Goal: Contribute content: Contribute content

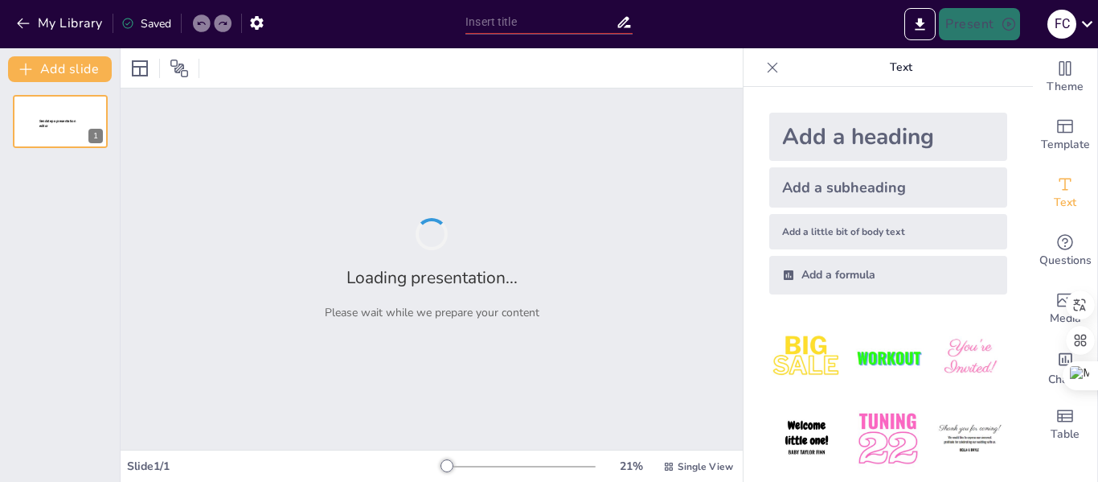
type input "New Sendsteps"
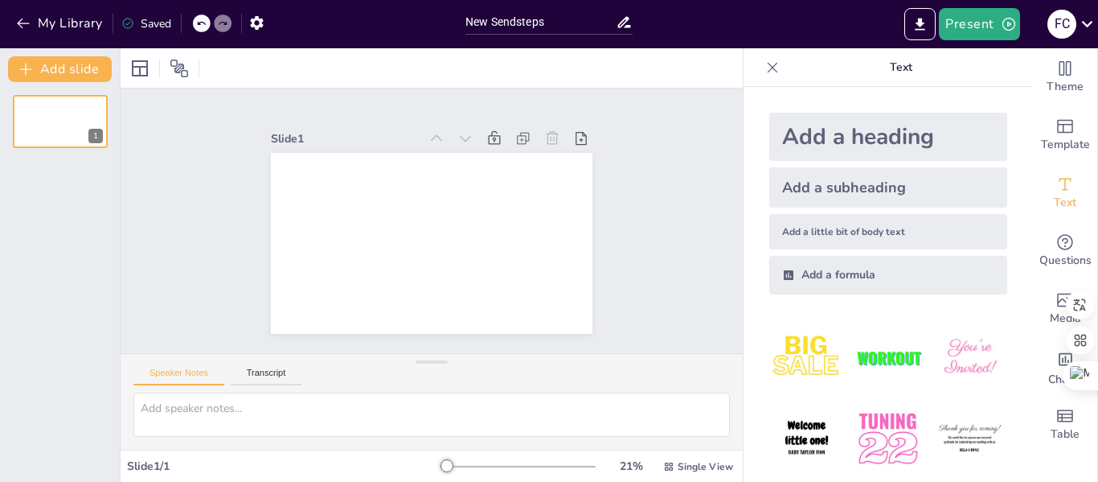
drag, startPoint x: 1014, startPoint y: 200, endPoint x: 1008, endPoint y: 316, distance: 115.9
click at [572, 60] on div at bounding box center [432, 67] width 622 height 39
click at [587, 248] on icon at bounding box center [598, 259] width 23 height 23
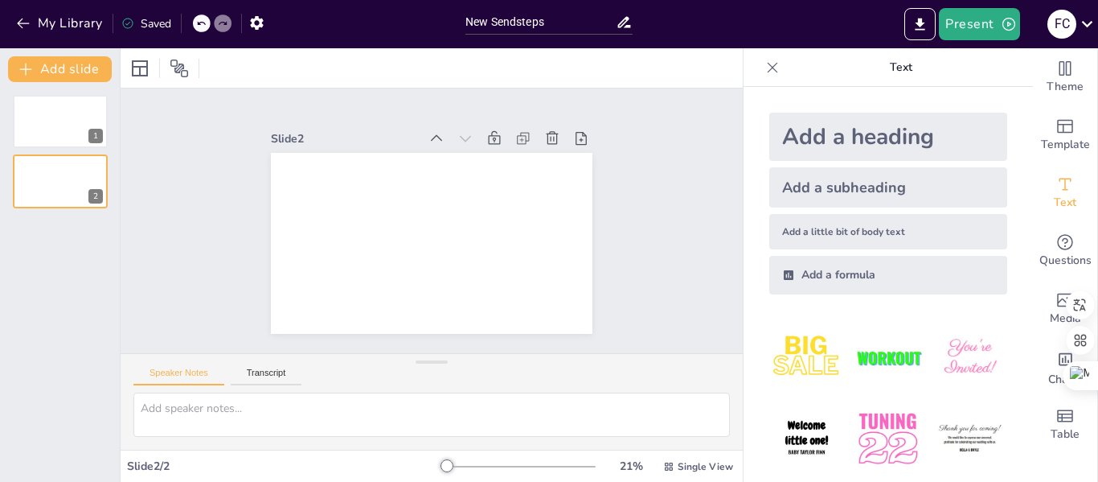
click at [313, 323] on icon at bounding box center [302, 332] width 19 height 19
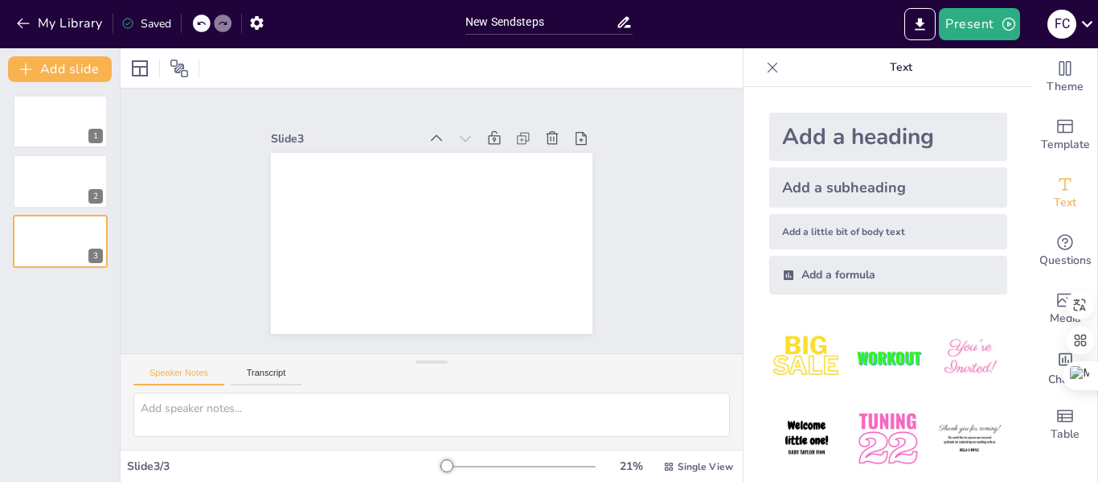
click at [371, 364] on icon at bounding box center [359, 375] width 23 height 23
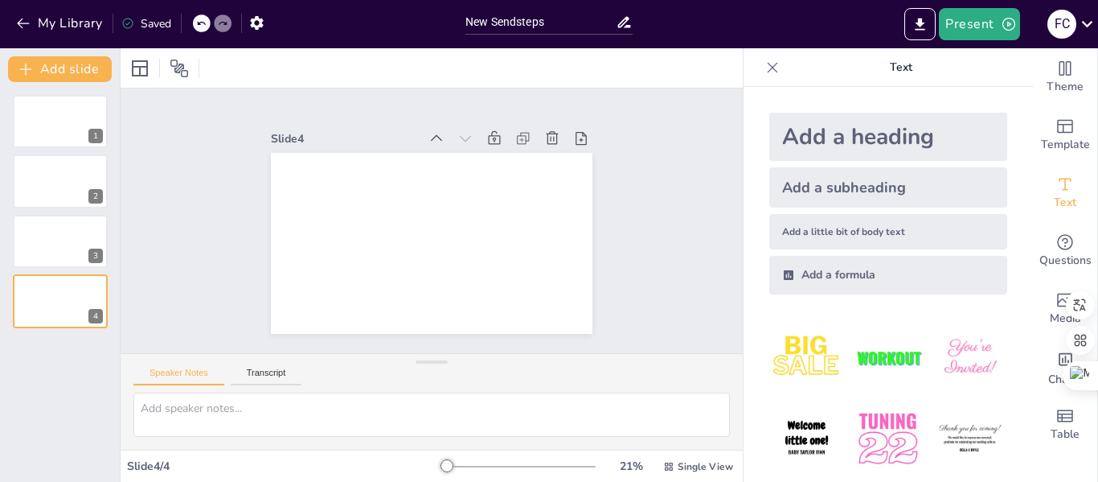
click at [545, 95] on icon at bounding box center [534, 84] width 21 height 21
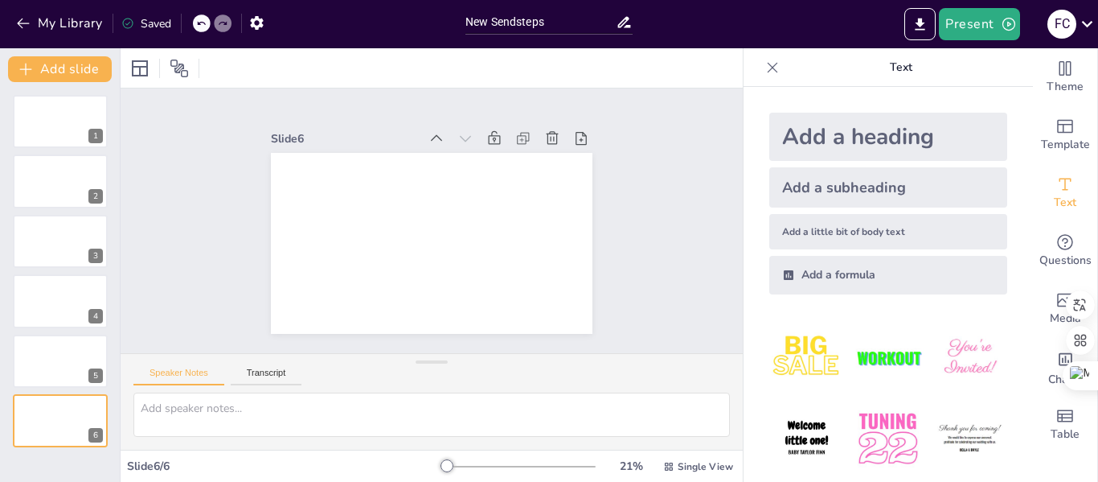
click at [404, 375] on icon at bounding box center [393, 386] width 23 height 23
click at [545, 95] on icon at bounding box center [534, 84] width 21 height 21
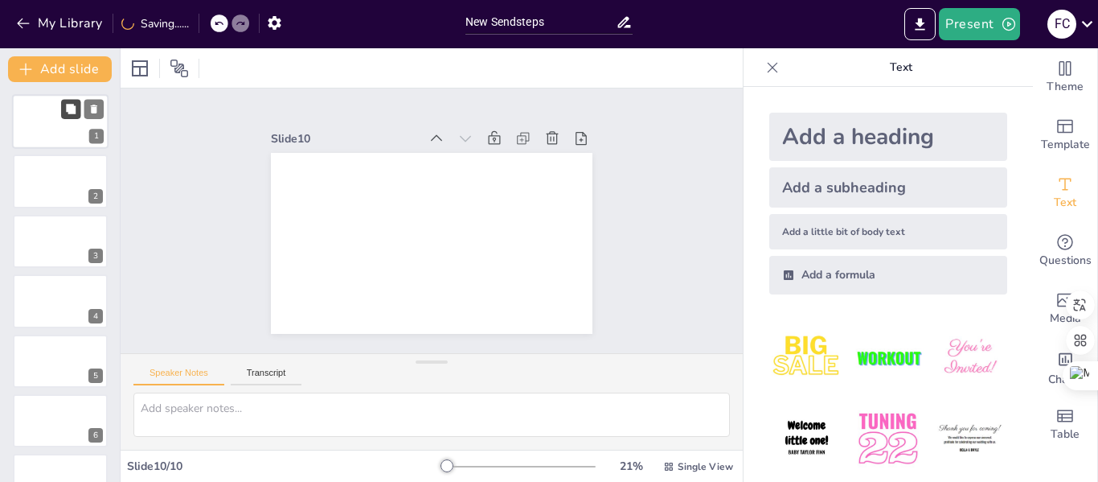
click at [73, 110] on icon at bounding box center [71, 109] width 10 height 10
click at [28, 123] on div at bounding box center [60, 121] width 96 height 55
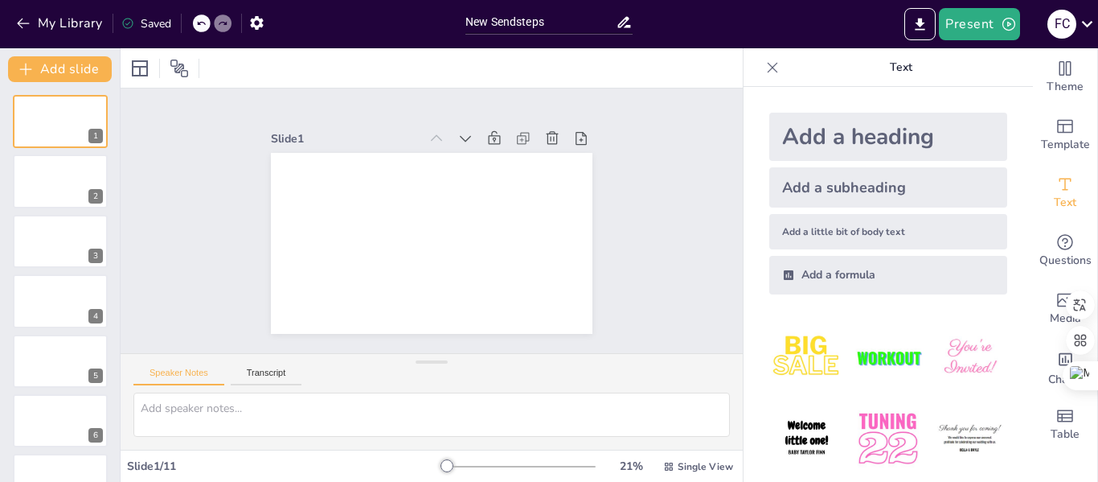
click at [868, 146] on div "Add a heading" at bounding box center [888, 137] width 238 height 48
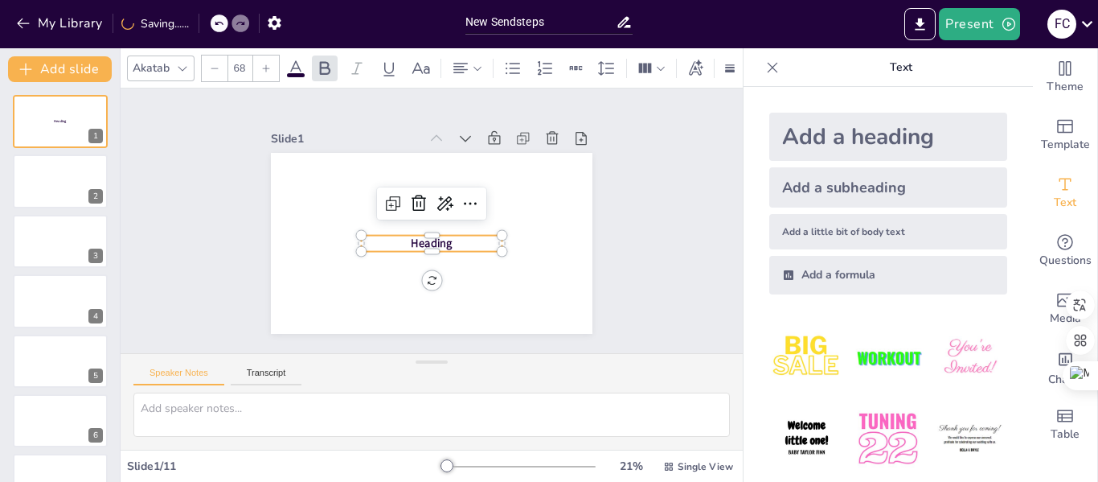
click at [764, 62] on icon at bounding box center [772, 67] width 16 height 16
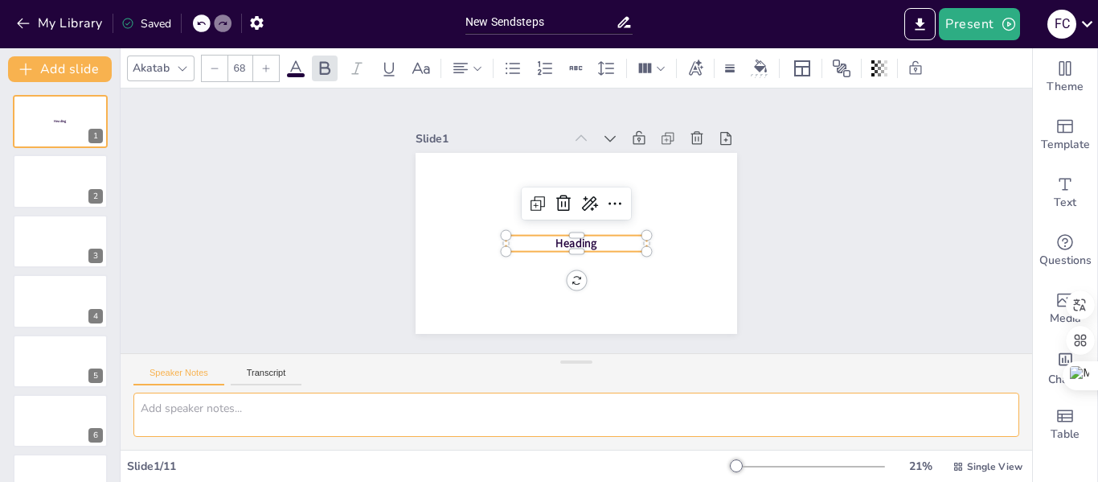
click at [281, 423] on textarea at bounding box center [576, 414] width 886 height 44
type textarea "Inflación en [GEOGRAPHIC_DATA] ([DATE] - [DATE])"
click at [803, 286] on div "Slide 1 Heading Slide 2 Slide 3 Slide 4 Slide 5 Slide 6 Slide 7 Slide 8 Slide 9…" at bounding box center [576, 221] width 893 height 750
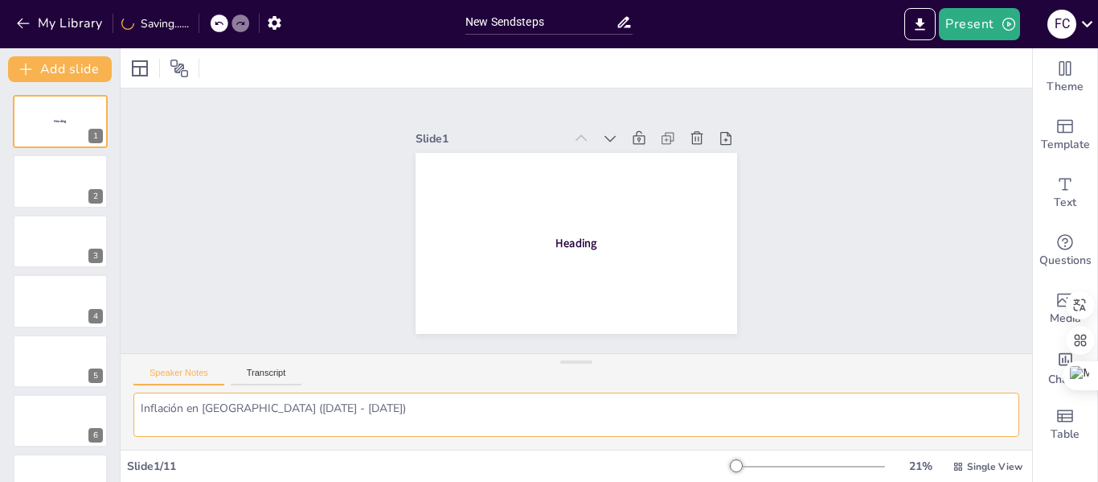
click at [299, 421] on textarea "Inflación en [GEOGRAPHIC_DATA] ([DATE] - [DATE])" at bounding box center [576, 414] width 886 height 44
click at [270, 371] on button "Transcript" at bounding box center [267, 376] width 72 height 18
click at [191, 370] on button "Speaker Notes" at bounding box center [178, 376] width 91 height 18
click at [508, 417] on textarea "Inflación en [GEOGRAPHIC_DATA] ([DATE] - [DATE])" at bounding box center [576, 414] width 886 height 44
click at [576, 231] on span "Heading" at bounding box center [589, 238] width 43 height 37
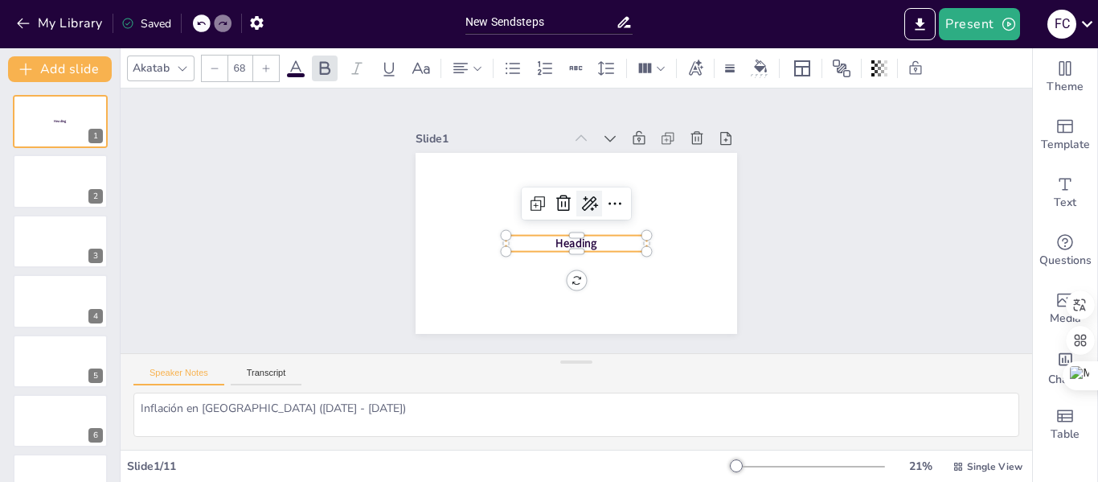
click at [571, 223] on icon at bounding box center [560, 234] width 23 height 23
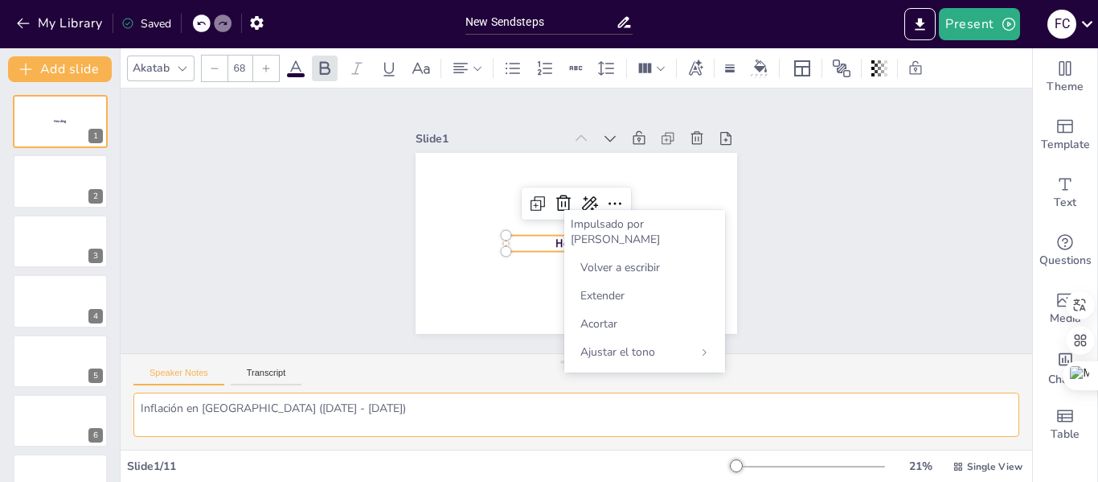
click at [318, 411] on textarea "Inflación en [GEOGRAPHIC_DATA] ([DATE] - [DATE])" at bounding box center [576, 414] width 886 height 44
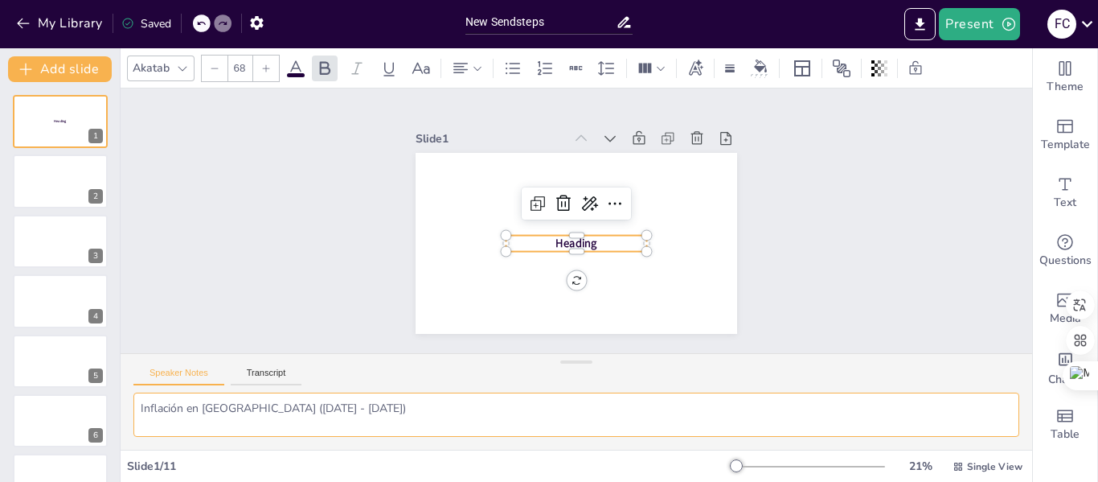
click at [318, 411] on textarea "Inflación en [GEOGRAPHIC_DATA] ([DATE] - [DATE])" at bounding box center [576, 414] width 886 height 44
click at [582, 215] on span "Heading" at bounding box center [585, 200] width 44 height 31
click at [582, 234] on span "Heading" at bounding box center [596, 212] width 31 height 44
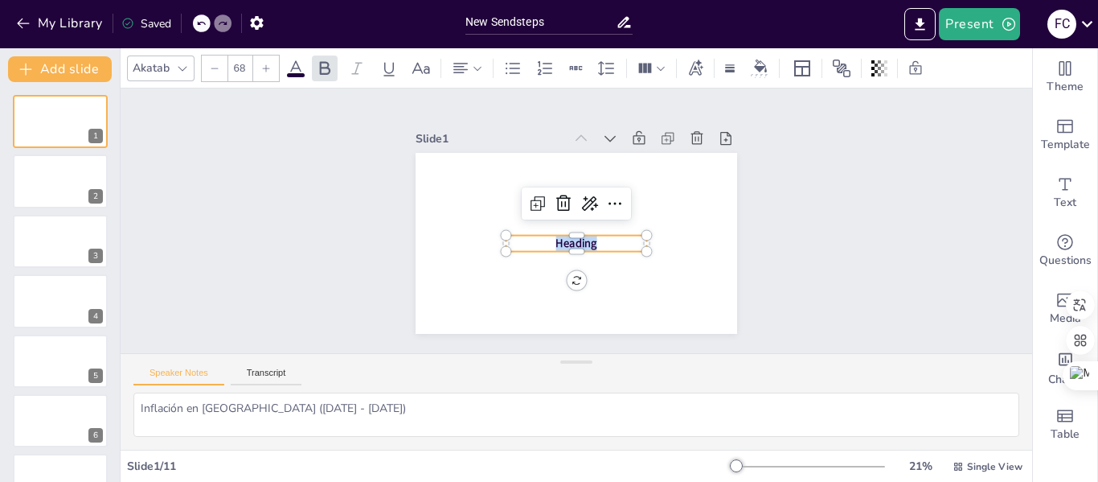
type input "--"
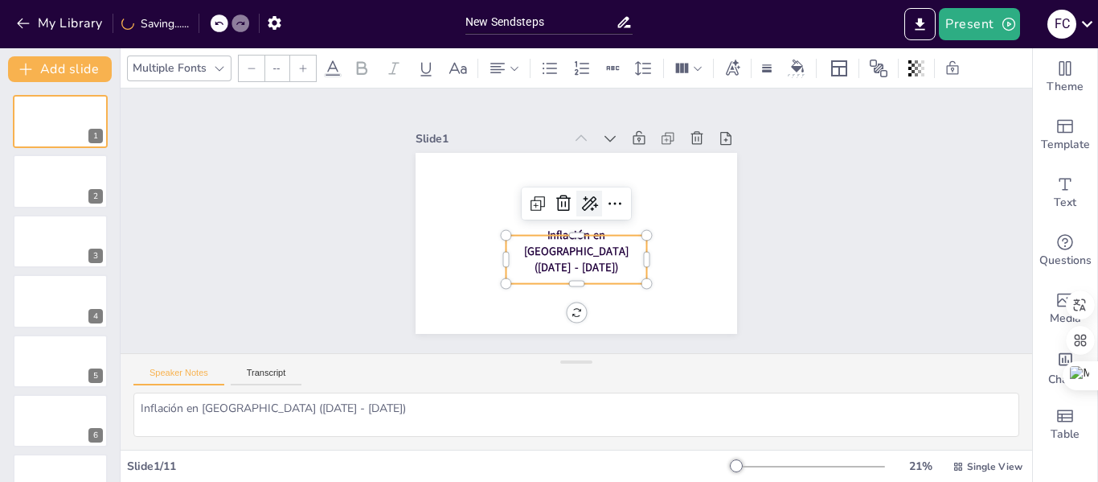
click at [572, 226] on icon at bounding box center [561, 236] width 21 height 21
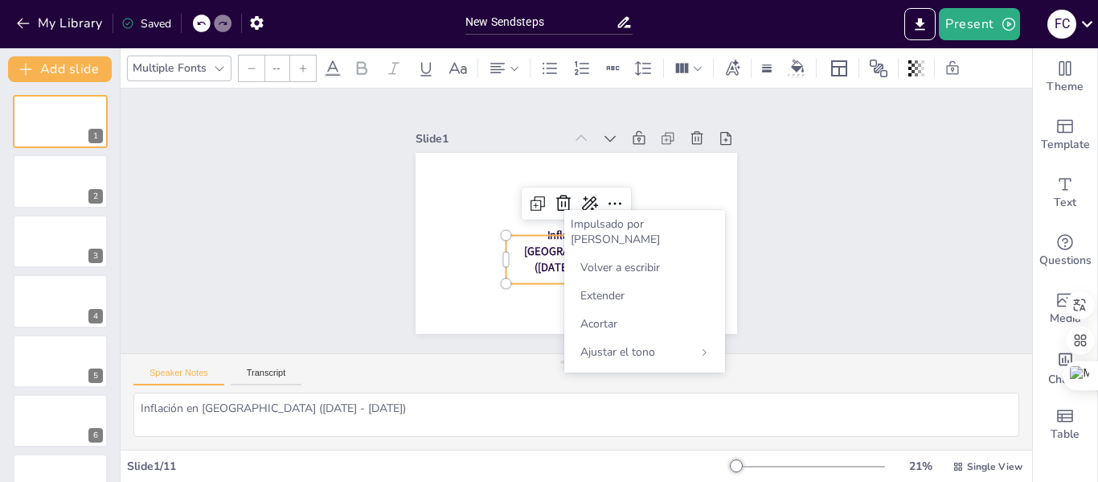
click at [764, 296] on div "Slide 1 Inflación en [GEOGRAPHIC_DATA] ([DATE] - [DATE]) Slide 2 Slide 3 Slide …" at bounding box center [576, 220] width 424 height 465
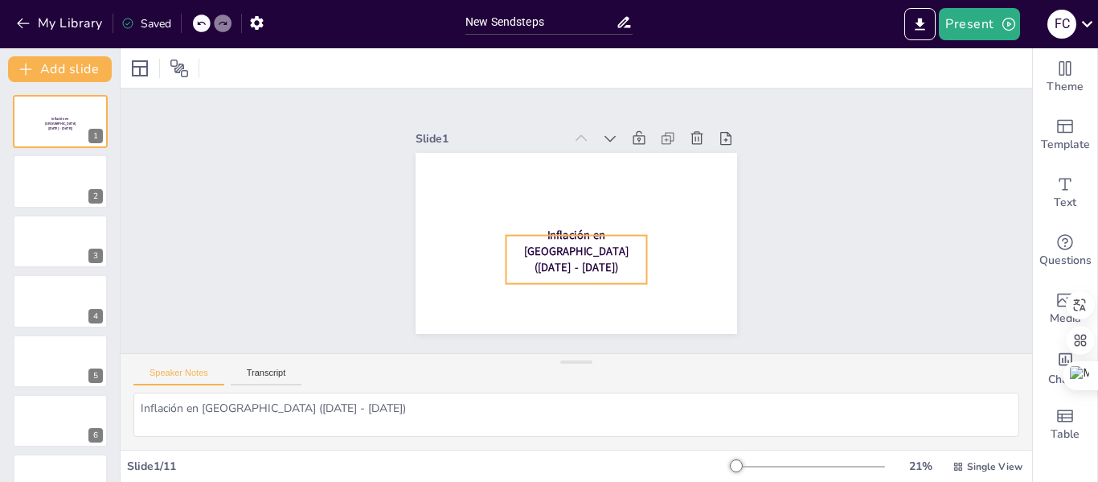
click at [578, 223] on span "Inflación en [GEOGRAPHIC_DATA] ([DATE] - [DATE])" at bounding box center [586, 190] width 104 height 68
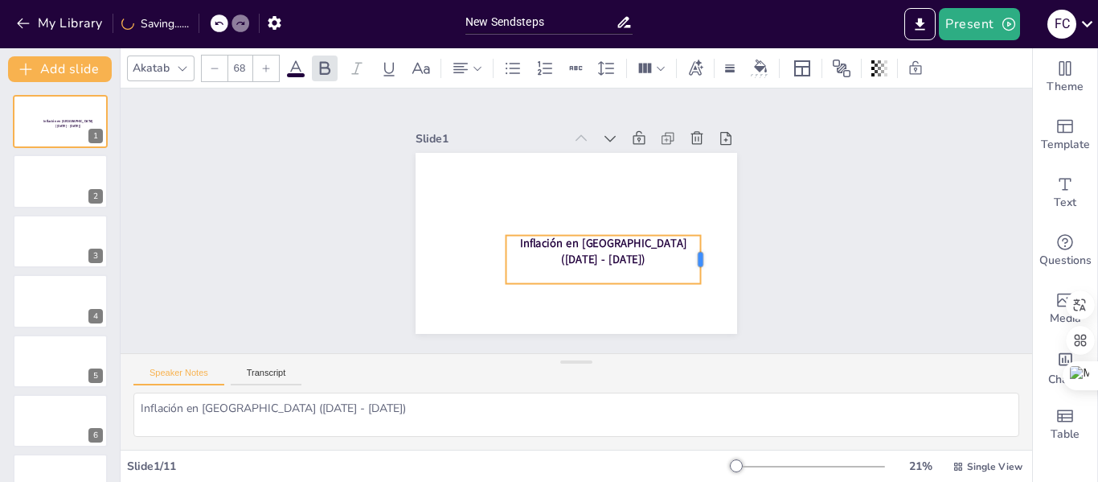
drag, startPoint x: 637, startPoint y: 255, endPoint x: 695, endPoint y: 250, distance: 58.1
click at [688, 295] on div at bounding box center [670, 319] width 35 height 48
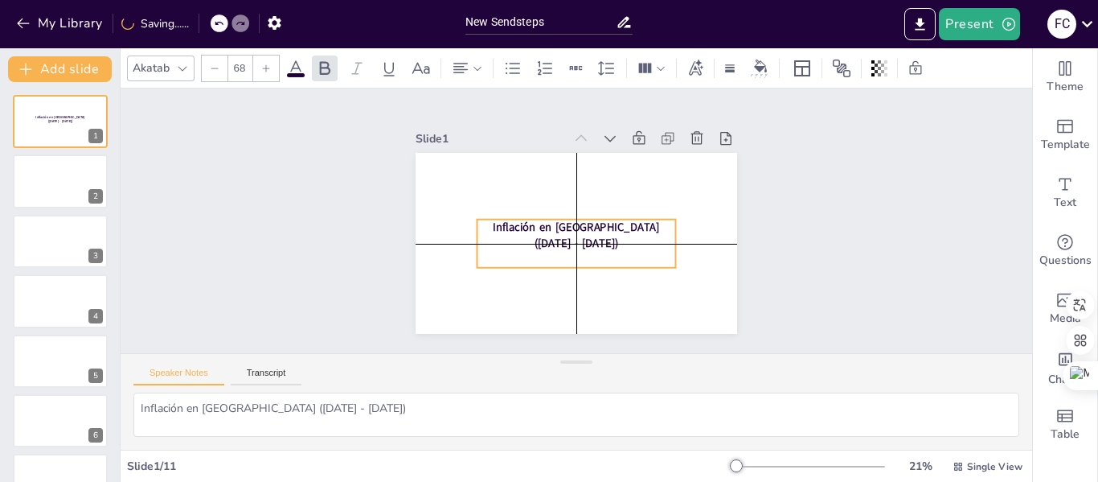
drag, startPoint x: 650, startPoint y: 231, endPoint x: 622, endPoint y: 221, distance: 29.0
click at [622, 221] on div "Inflación en [GEOGRAPHIC_DATA] ([DATE] - [DATE])" at bounding box center [594, 234] width 155 height 189
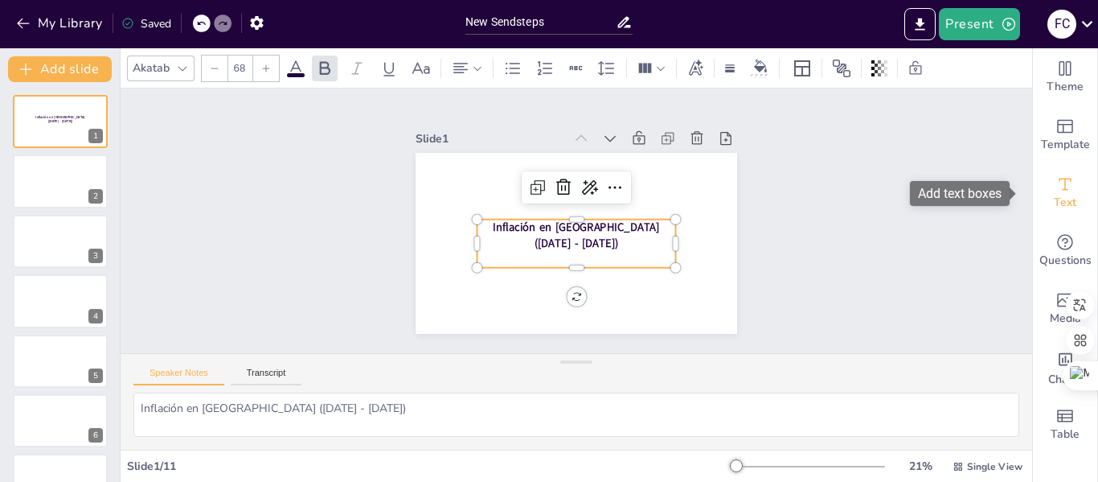
click at [1061, 174] on icon "Add text boxes" at bounding box center [1064, 183] width 19 height 19
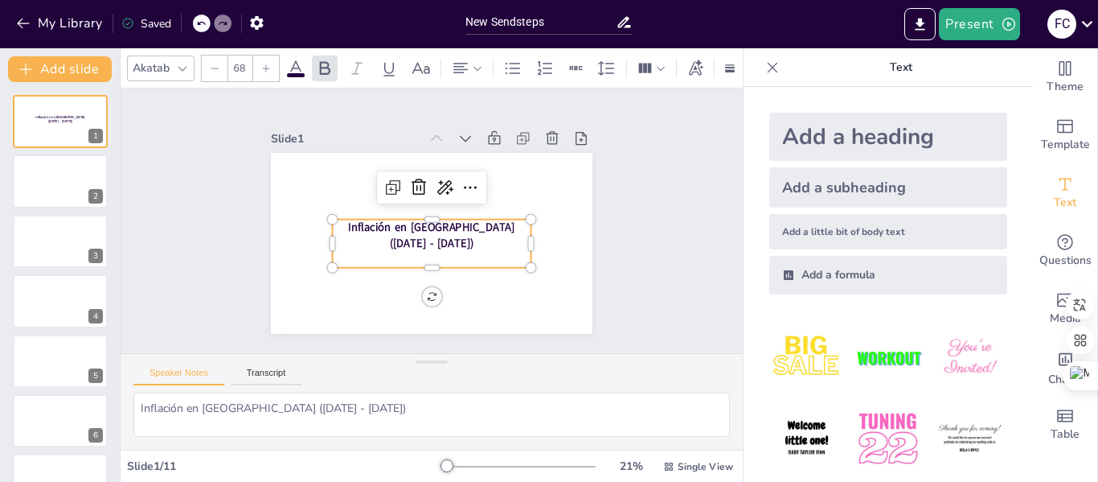
click at [803, 441] on img at bounding box center [806, 438] width 75 height 75
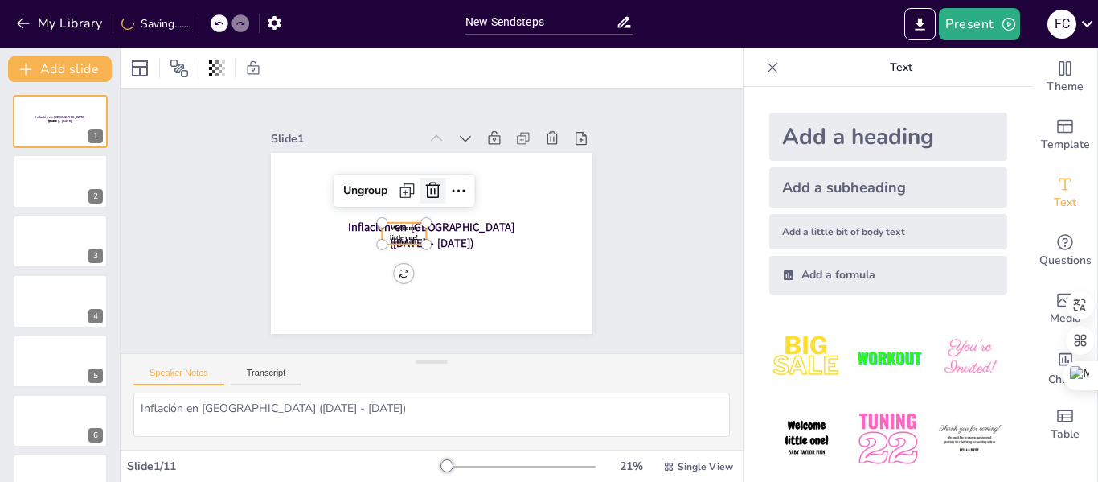
click at [417, 182] on icon at bounding box center [426, 190] width 18 height 18
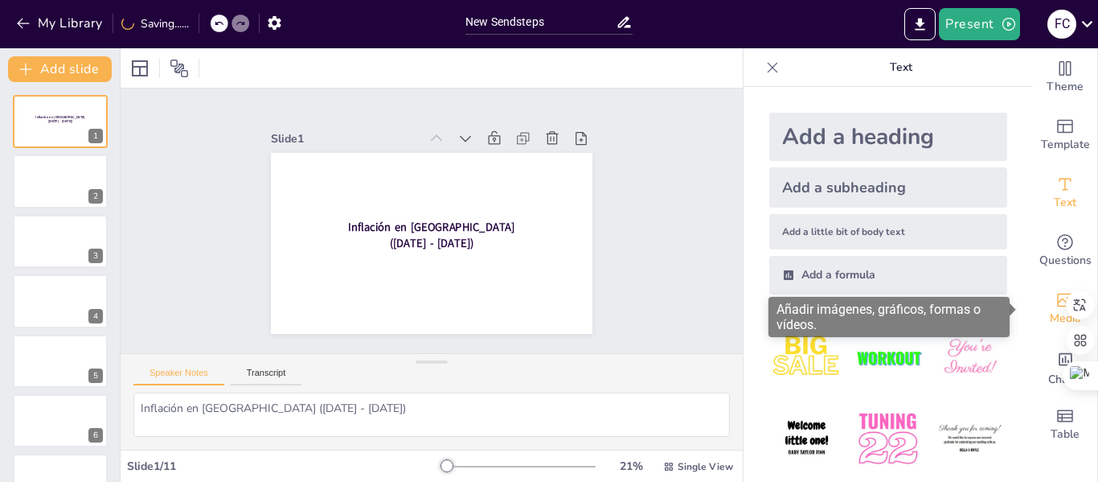
click at [1055, 297] on icon "Add images, graphics, shapes or video" at bounding box center [1064, 299] width 19 height 19
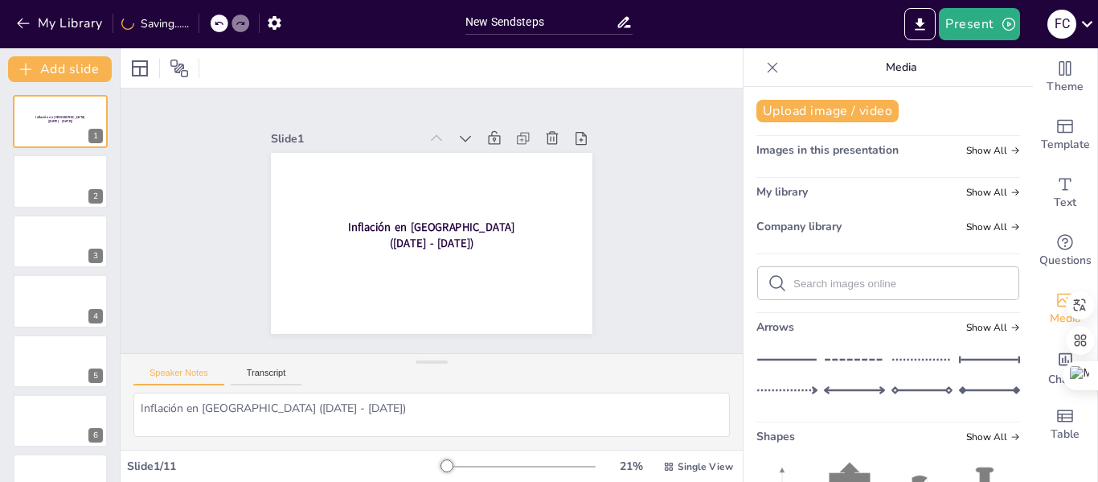
click at [788, 357] on icon at bounding box center [786, 359] width 61 height 24
click at [664, 283] on div "Slide 1 Inflación en [GEOGRAPHIC_DATA] ([DATE] - [DATE]) Slide 2 Slide 3 Slide …" at bounding box center [431, 220] width 639 height 613
